Goal: Transaction & Acquisition: Book appointment/travel/reservation

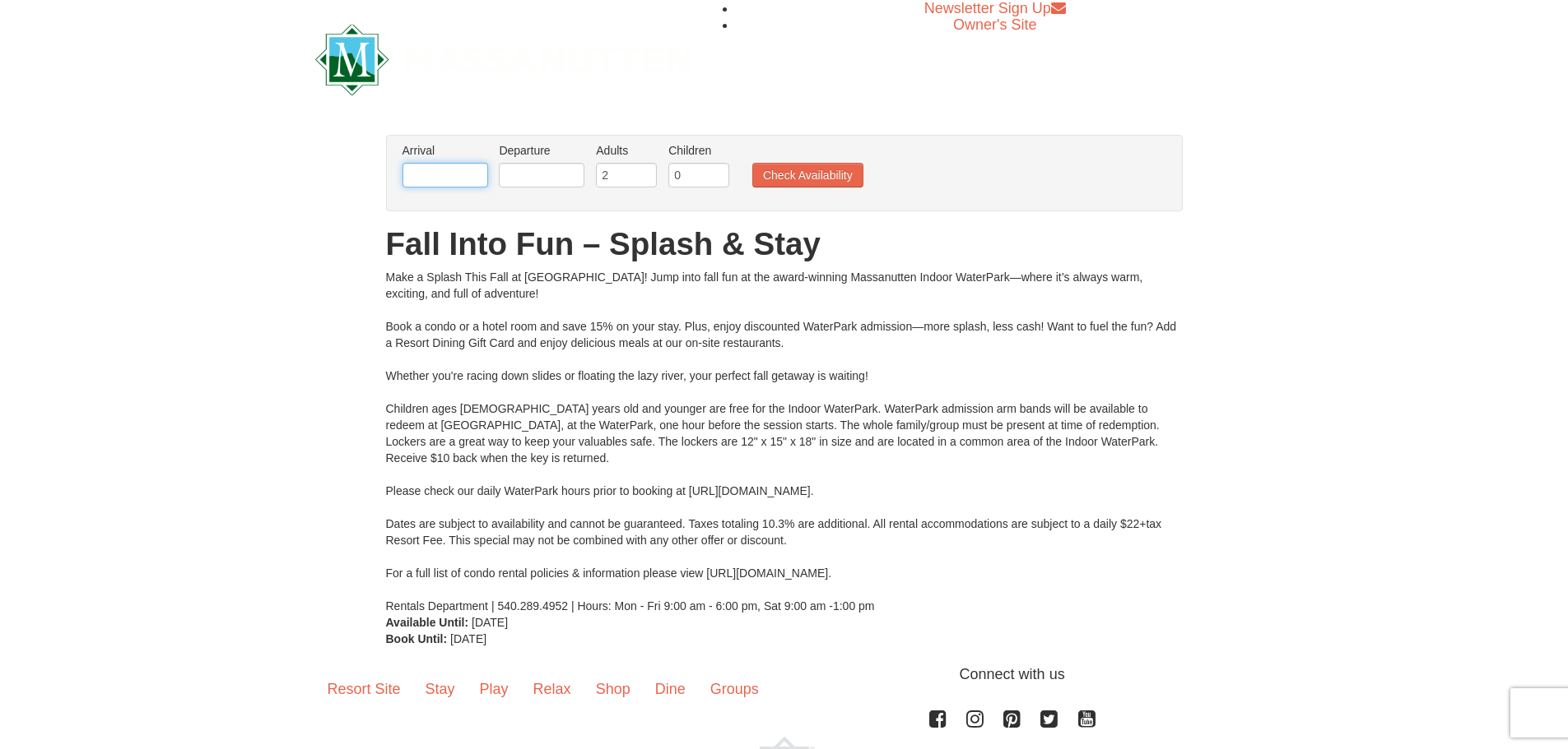
click at [444, 179] on input "text" at bounding box center [445, 175] width 86 height 25
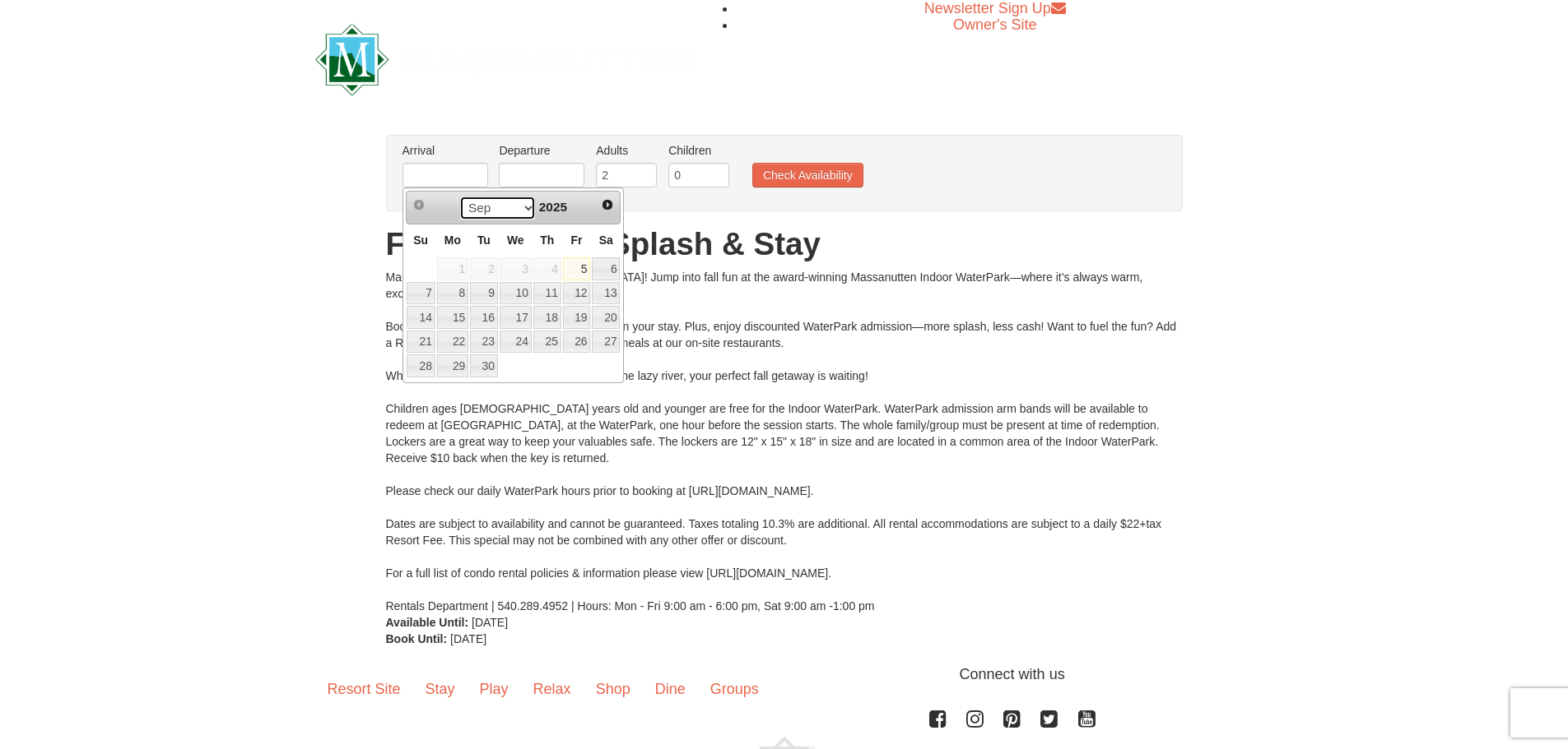
click at [521, 205] on select "Sep Oct Nov Dec" at bounding box center [498, 207] width 77 height 25
click at [558, 287] on link "9" at bounding box center [547, 293] width 28 height 23
type input "[DATE]"
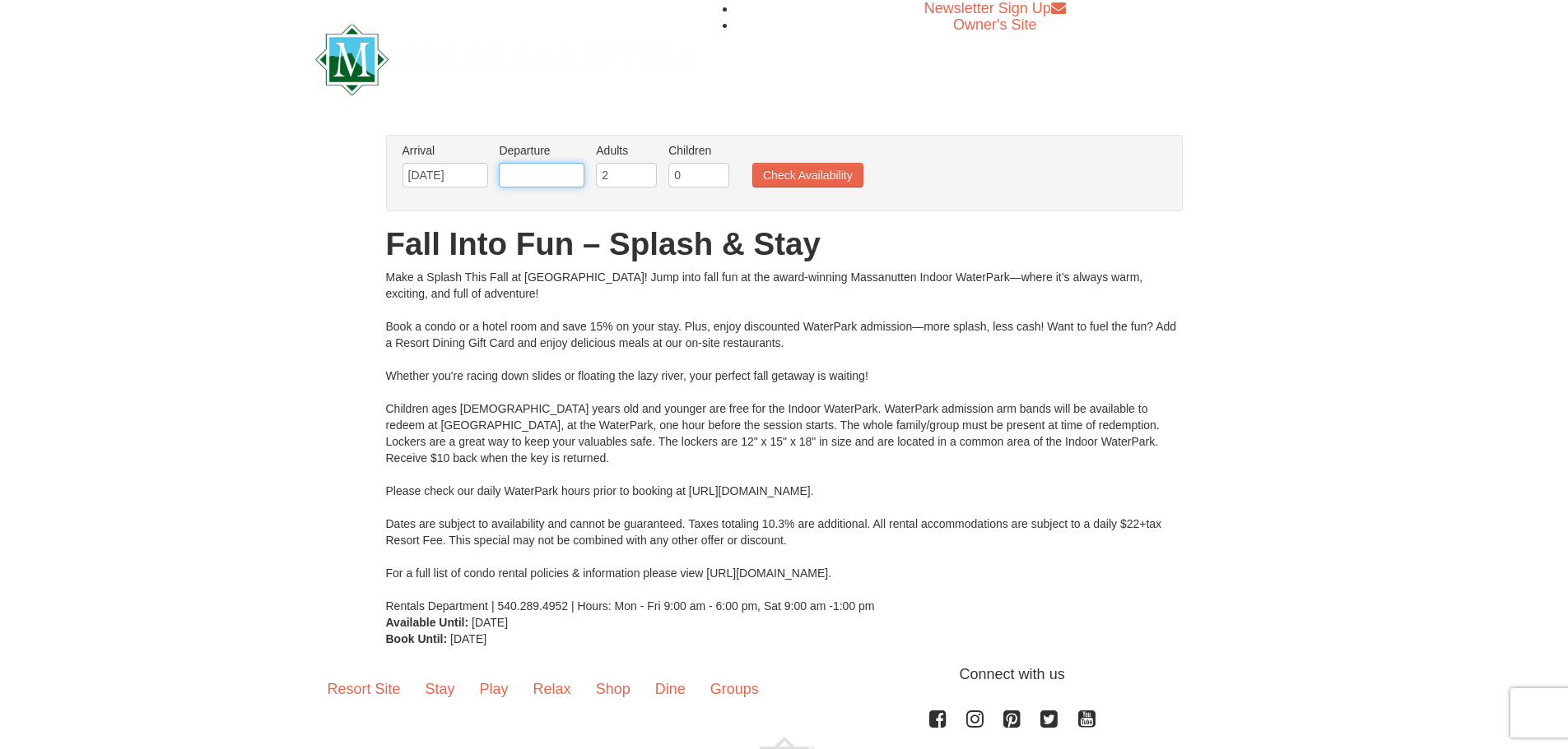
click at [556, 183] on input "text" at bounding box center [541, 175] width 86 height 25
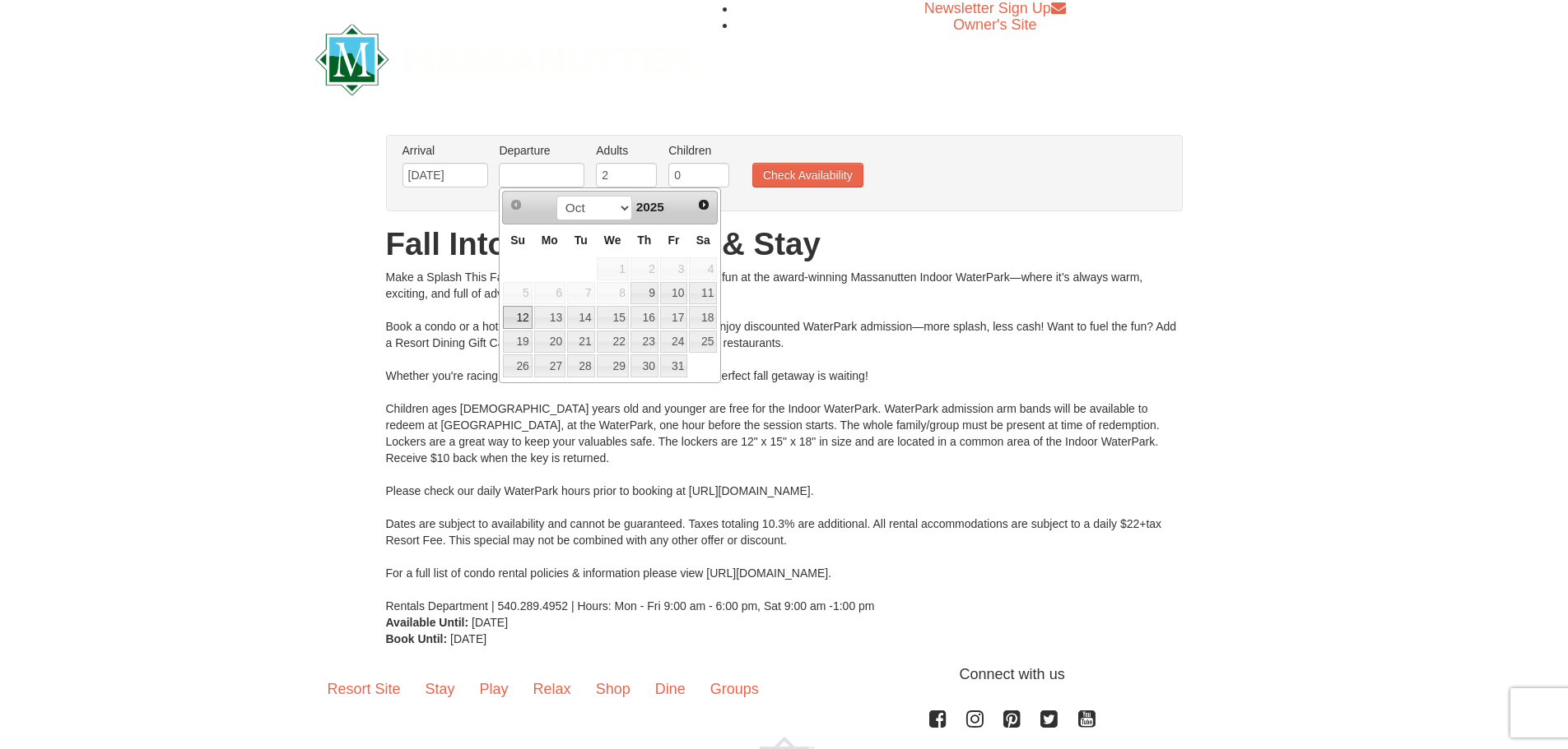
click at [517, 316] on link "12" at bounding box center [516, 317] width 29 height 23
type input "[DATE]"
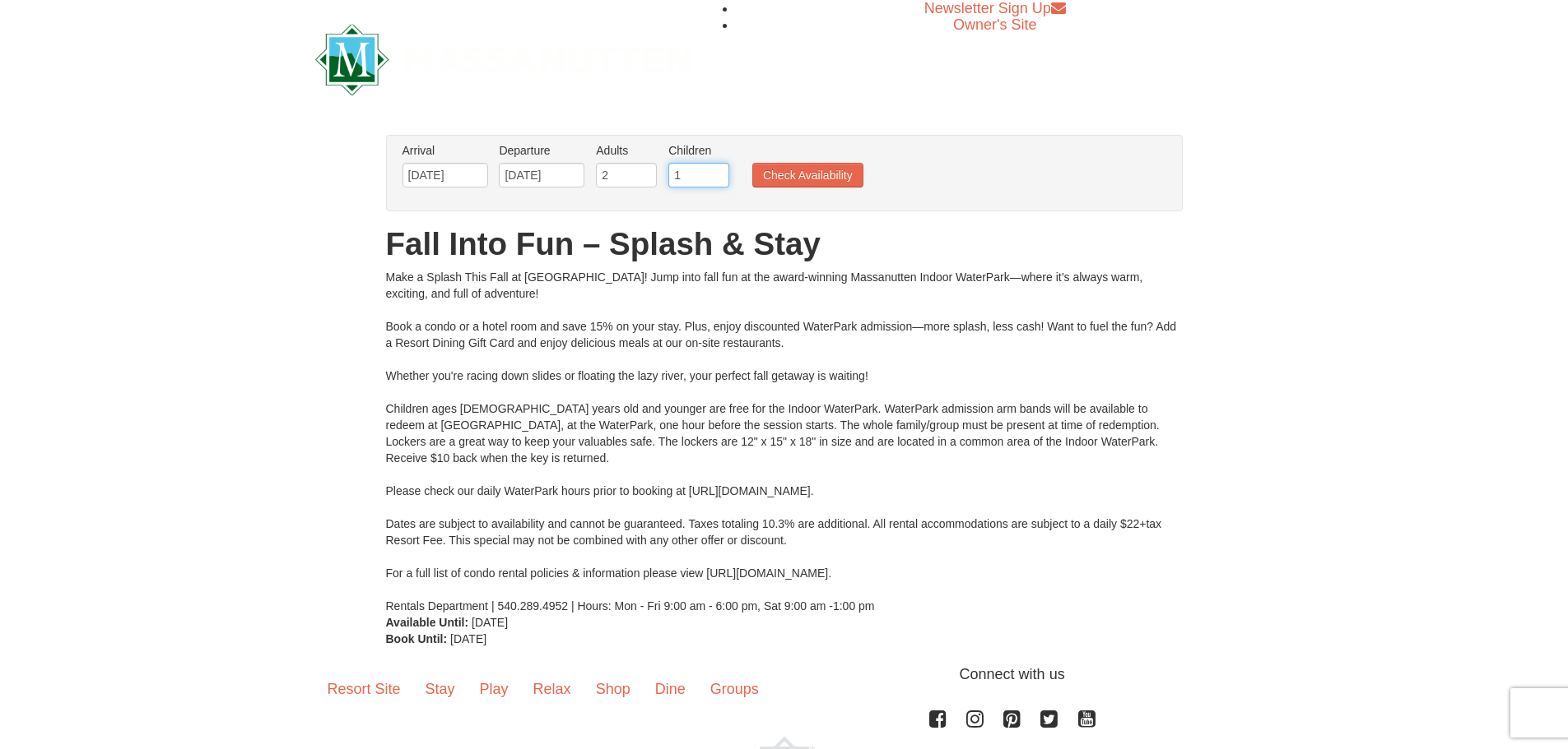
type input "1"
click at [715, 170] on input "1" at bounding box center [699, 175] width 61 height 25
click at [644, 170] on input "3" at bounding box center [626, 175] width 61 height 25
type input "4"
click at [645, 170] on input "4" at bounding box center [626, 175] width 61 height 25
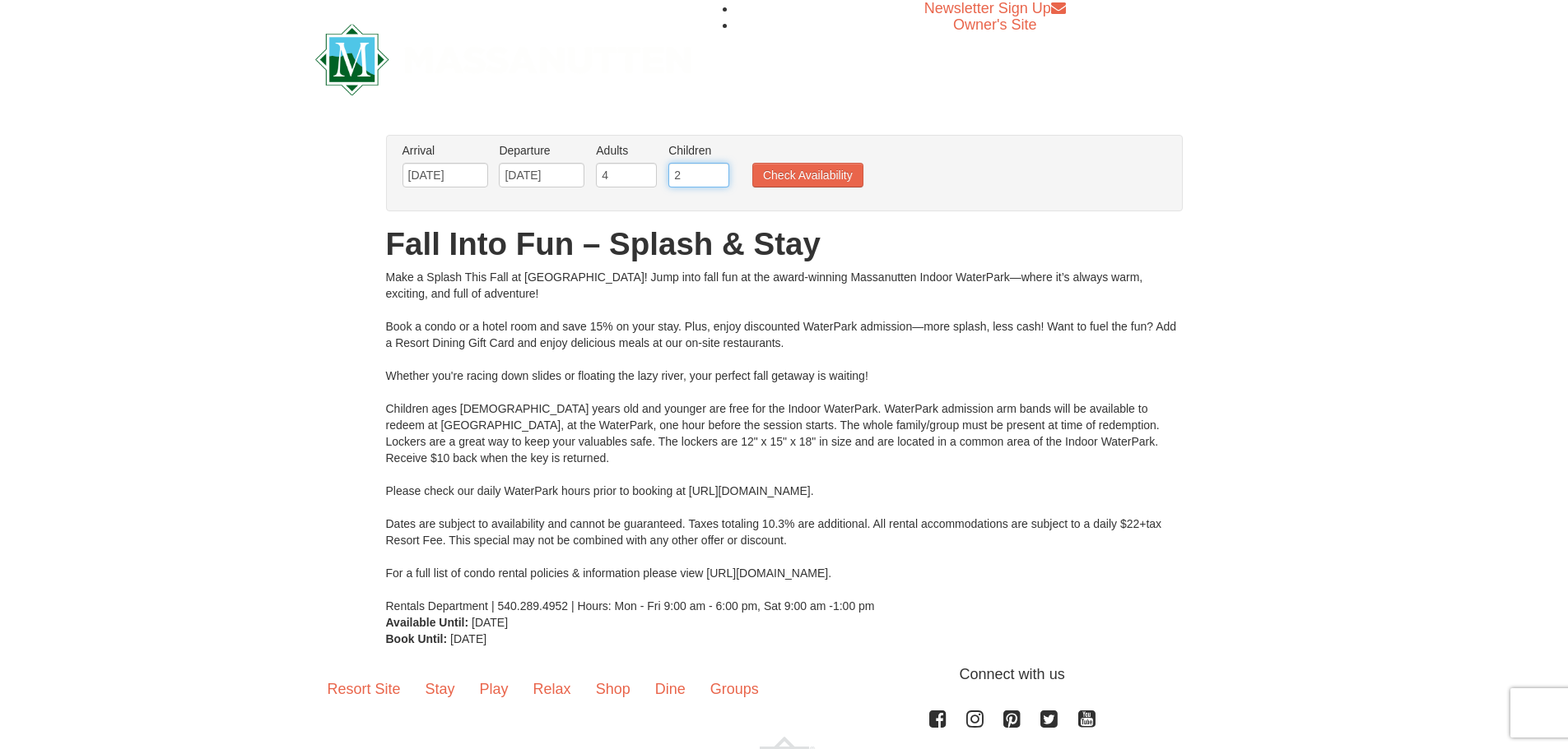
type input "2"
click at [717, 168] on input "2" at bounding box center [699, 175] width 61 height 25
click at [772, 175] on button "Check Availability" at bounding box center [808, 175] width 112 height 25
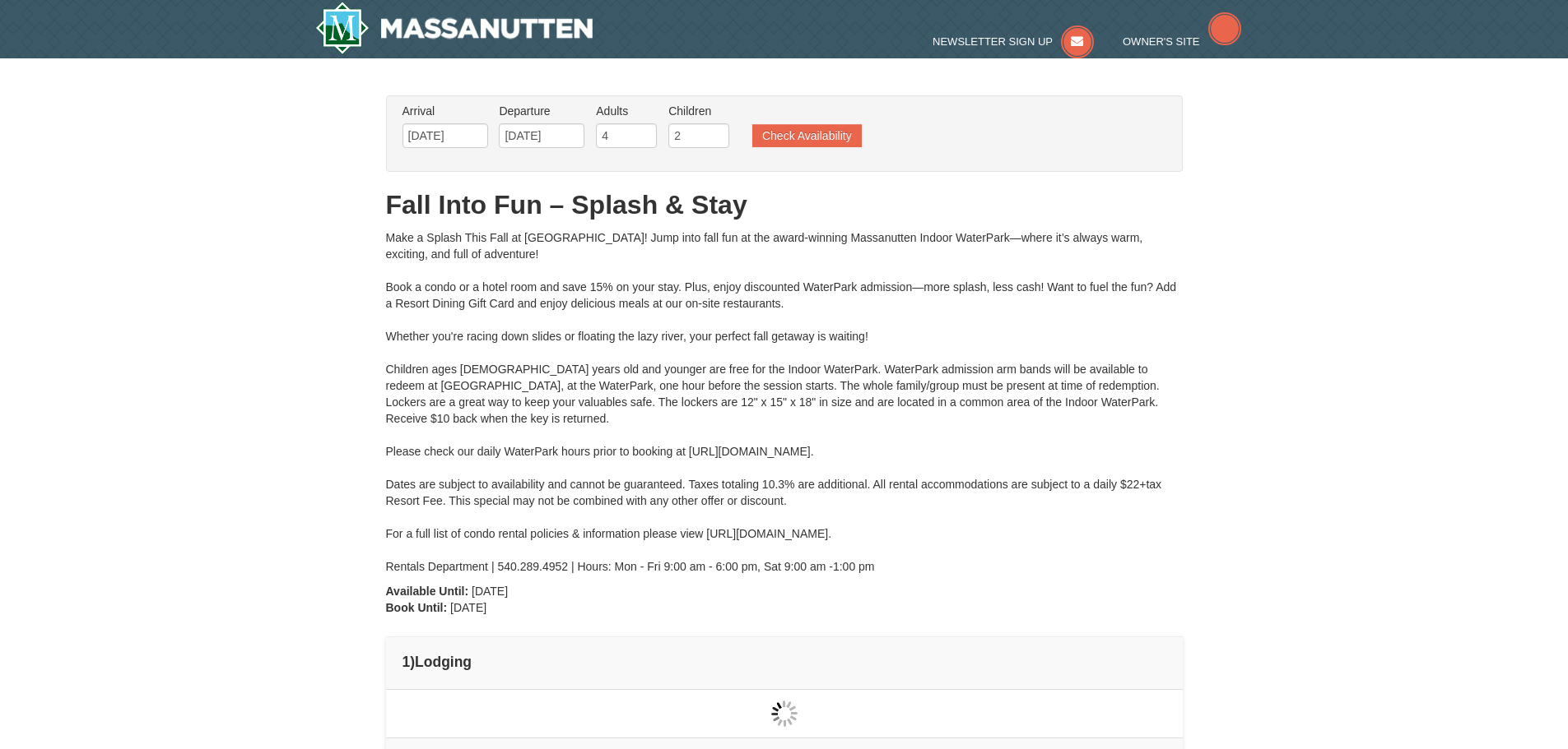
type input "[DATE]"
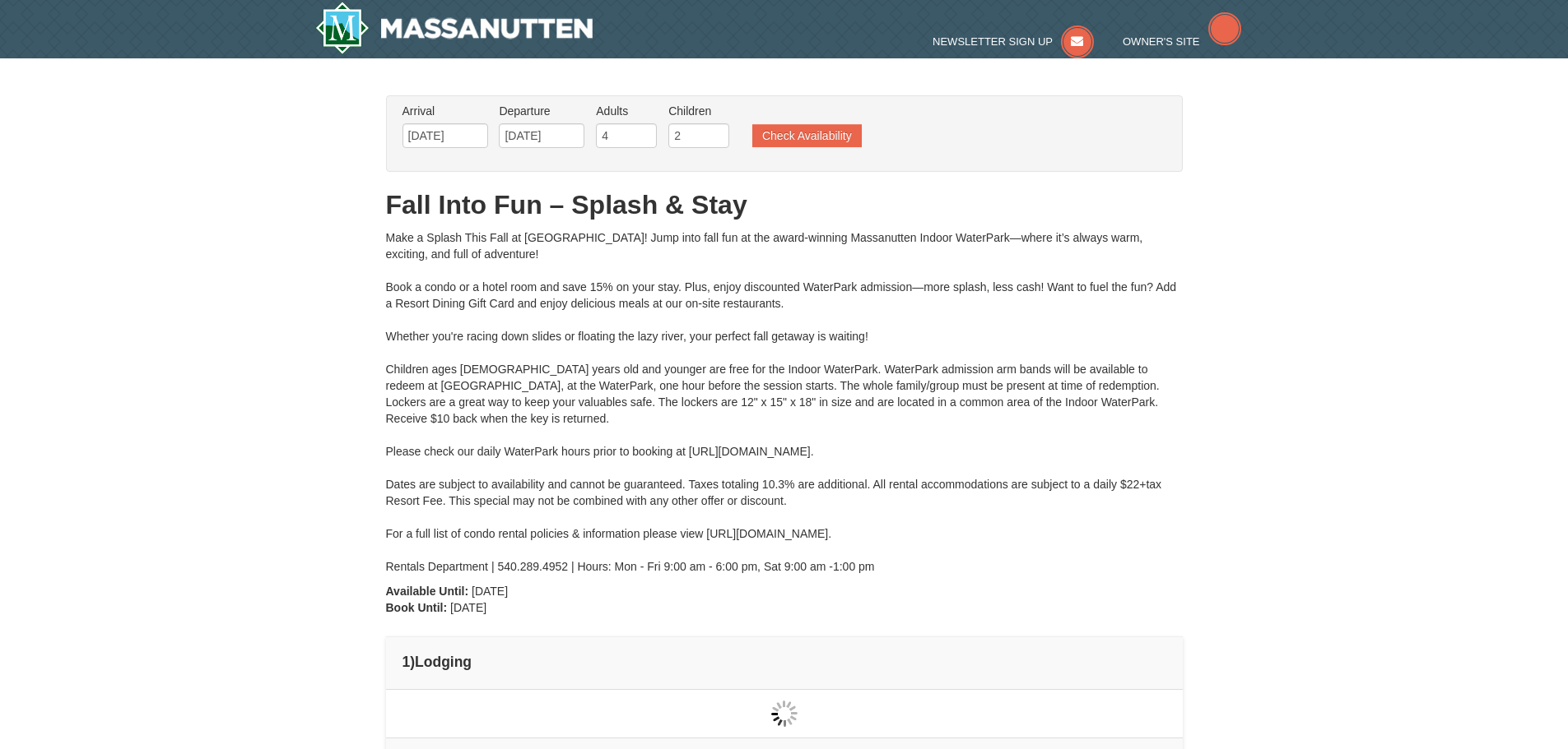
type input "[DATE]"
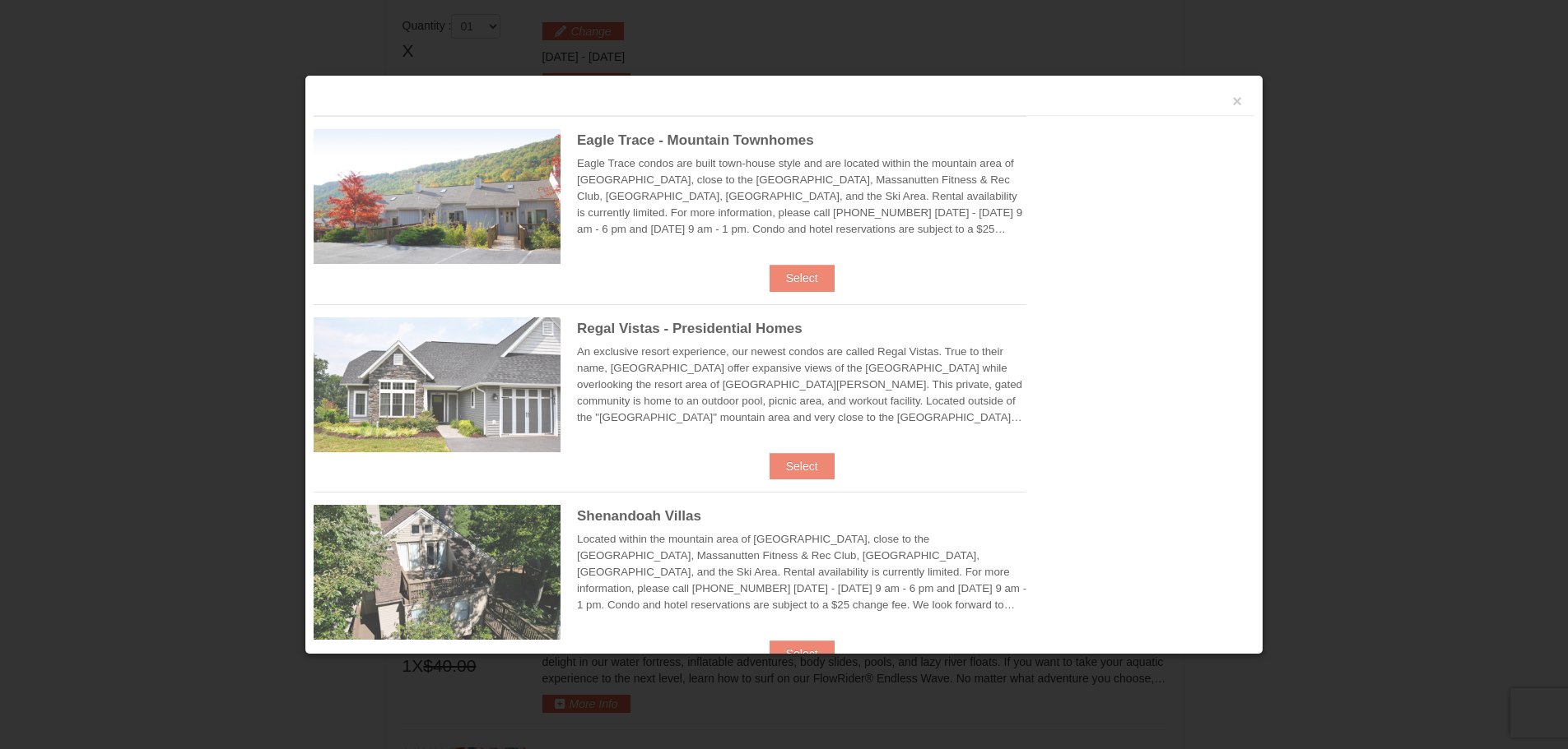
scroll to position [701, 0]
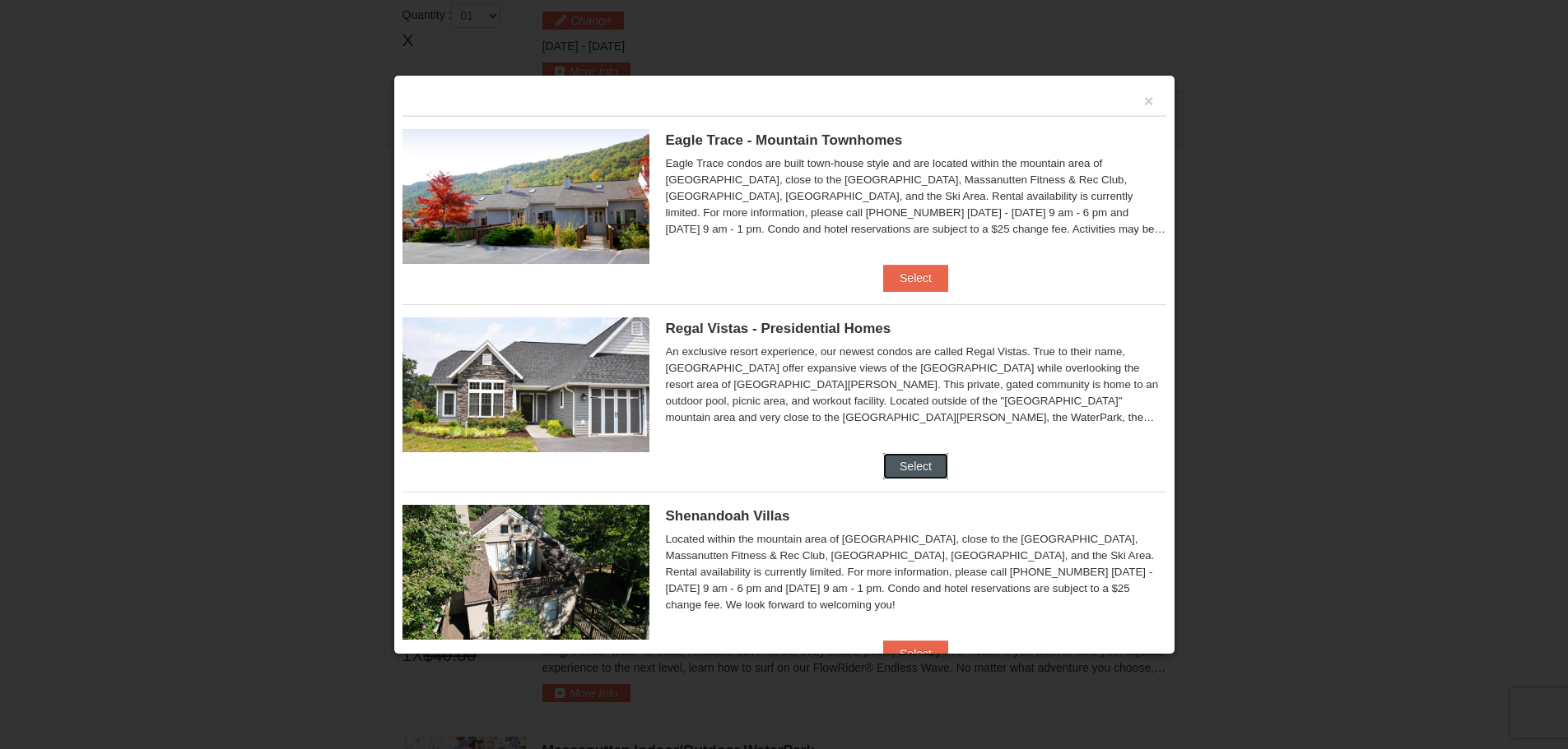
click at [907, 465] on button "Select" at bounding box center [915, 466] width 65 height 27
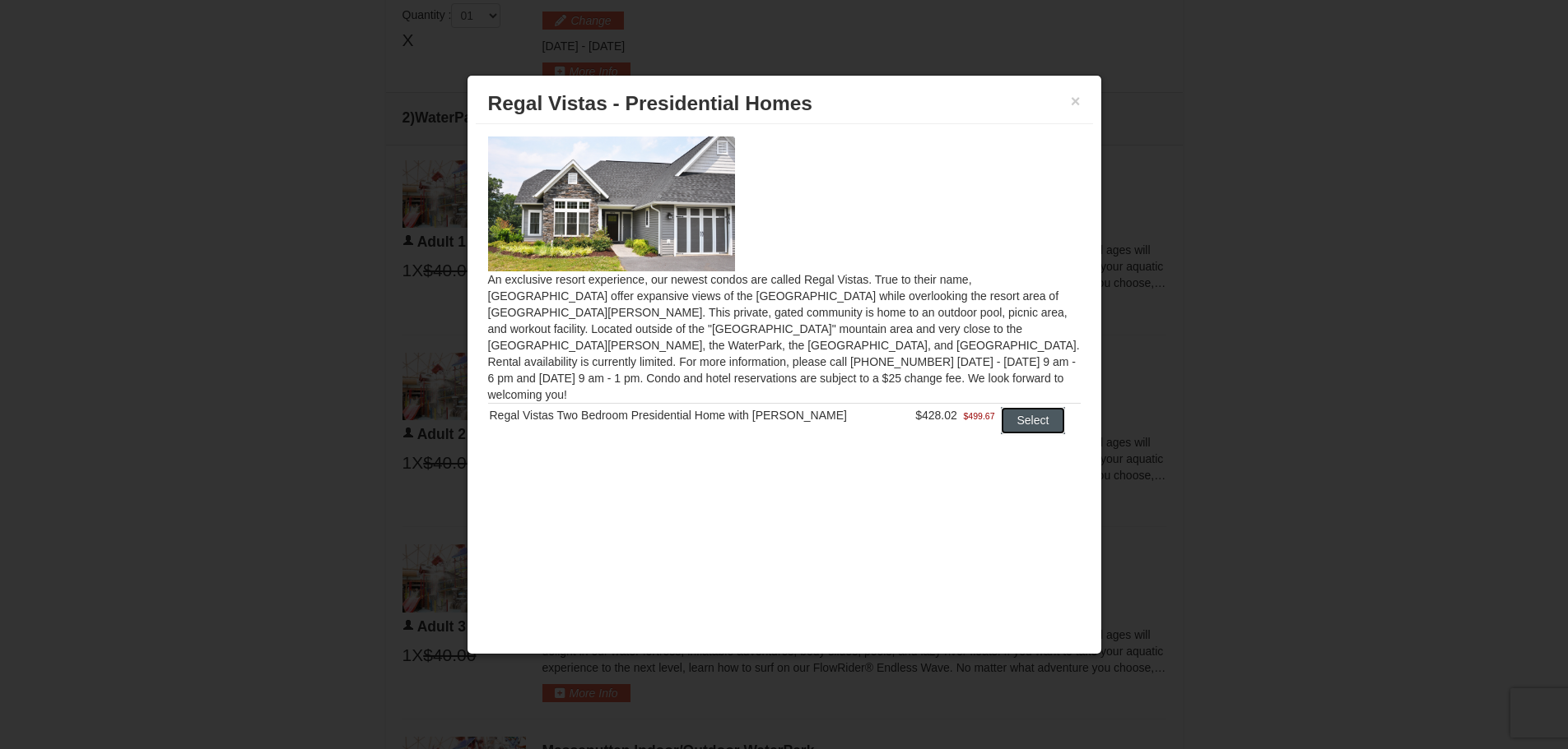
click at [1026, 408] on button "Select" at bounding box center [1033, 420] width 65 height 27
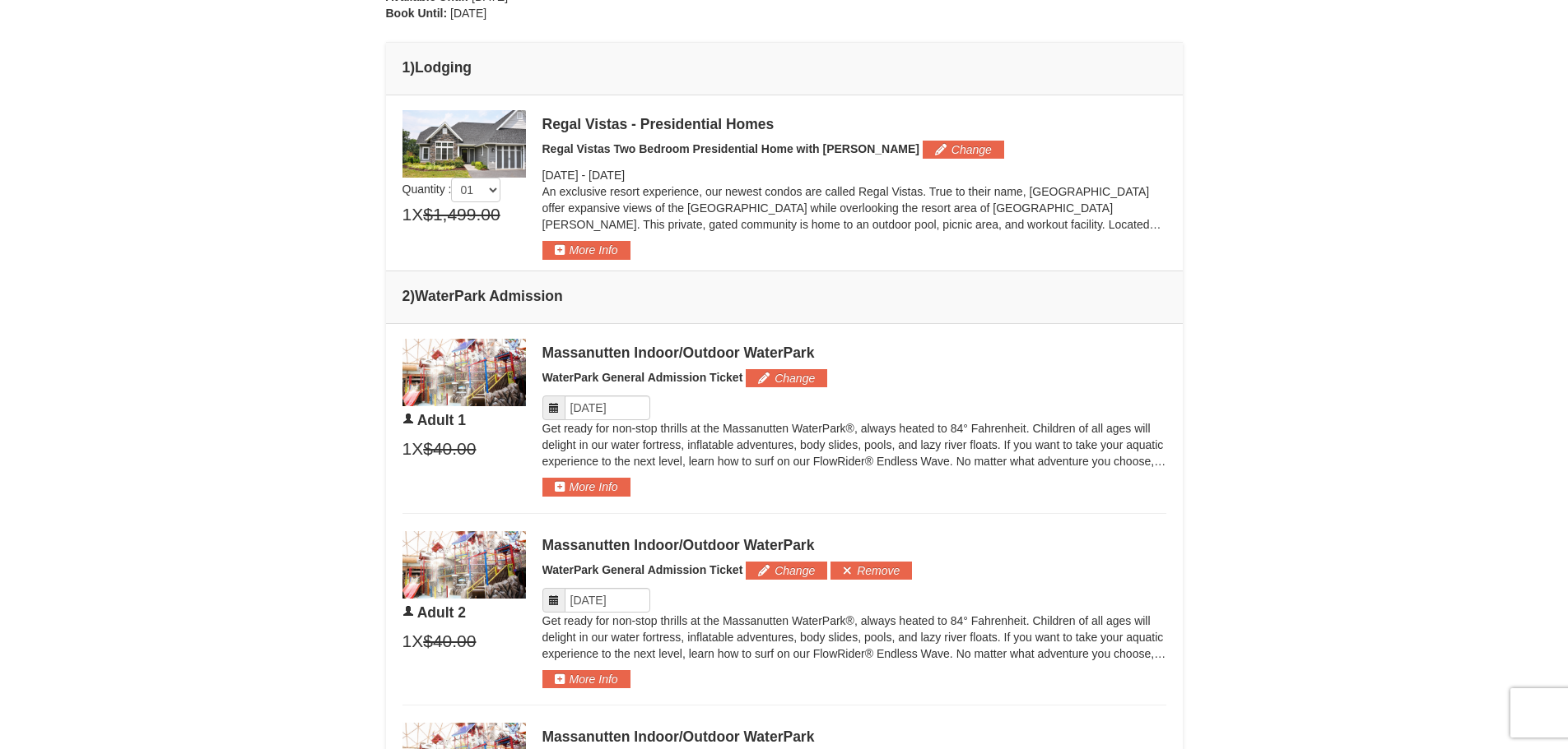
scroll to position [0, 0]
